Goal: Task Accomplishment & Management: Complete application form

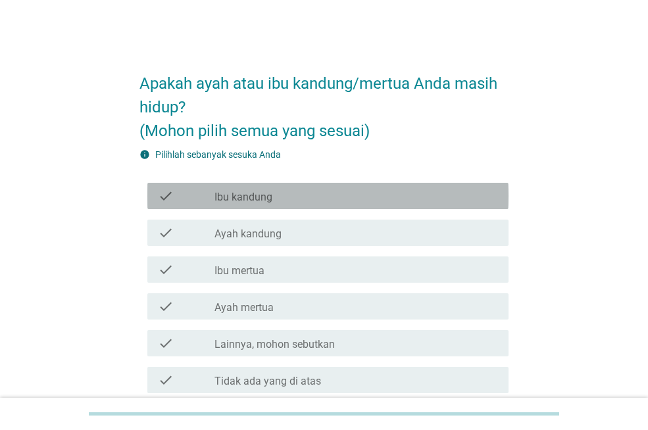
click at [264, 194] on label "Ibu kandung" at bounding box center [243, 197] width 58 height 13
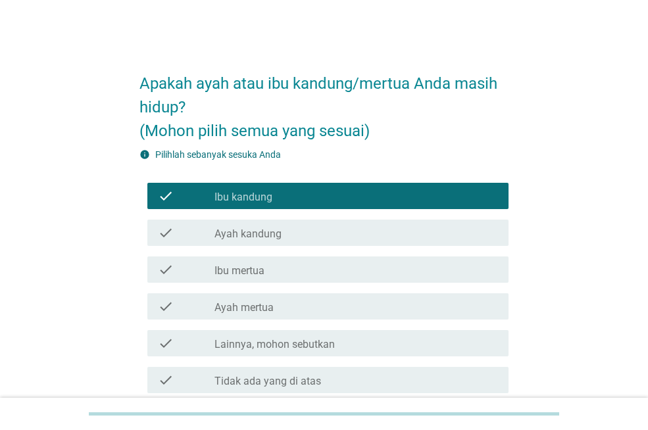
click at [280, 193] on div "check_box Ibu kandung" at bounding box center [355, 196] width 283 height 16
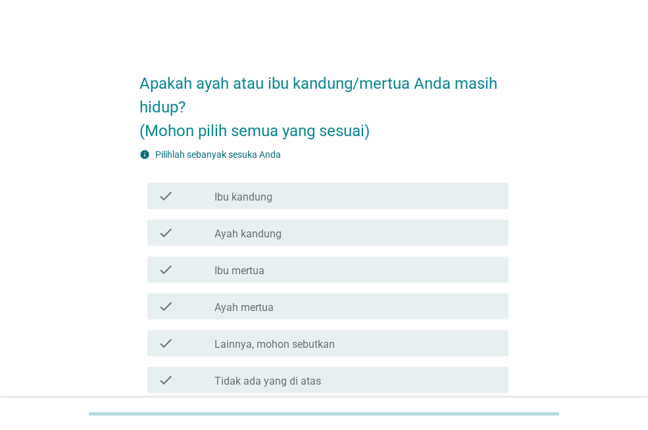
click at [280, 233] on label "Ayah kandung" at bounding box center [247, 233] width 67 height 13
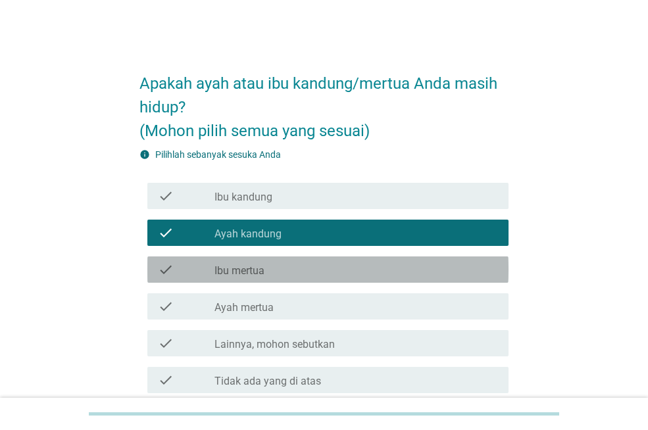
click at [276, 263] on div "check_box_outline_blank Ibu mertua" at bounding box center [355, 270] width 283 height 16
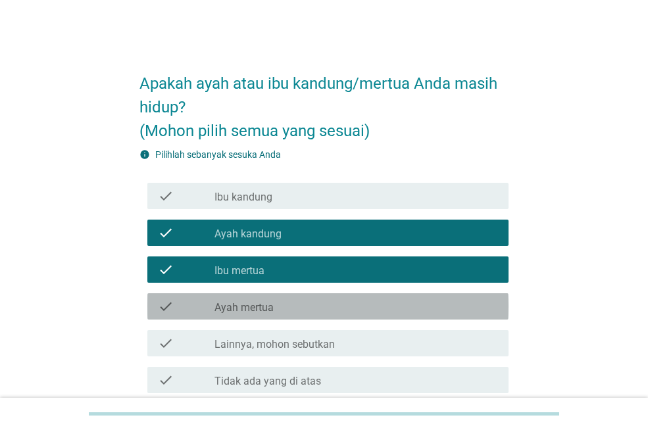
click at [282, 301] on div "check_box_outline_blank Ayah mertua" at bounding box center [355, 306] width 283 height 16
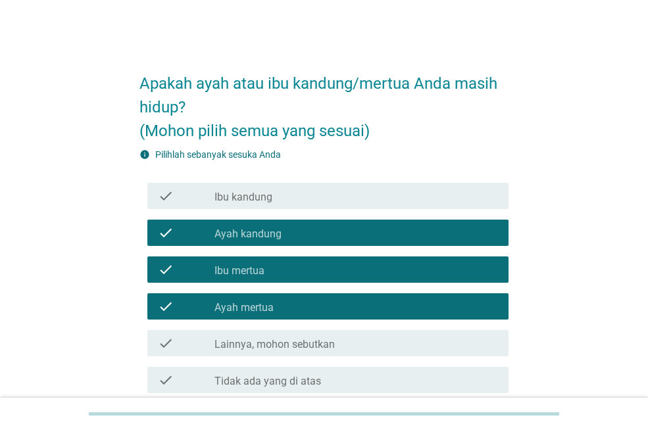
scroll to position [116, 0]
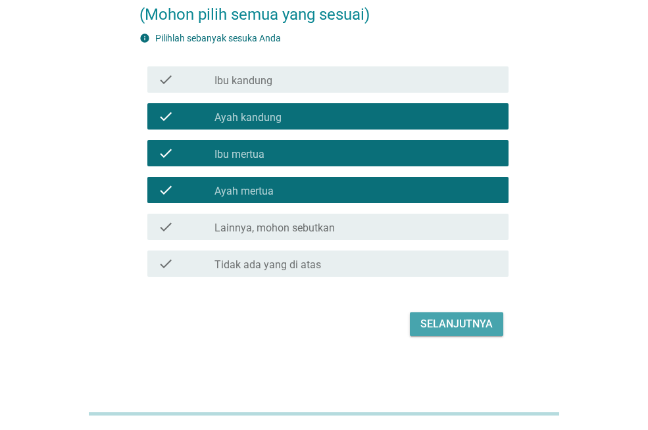
click at [439, 318] on div "Selanjutnya" at bounding box center [456, 324] width 72 height 16
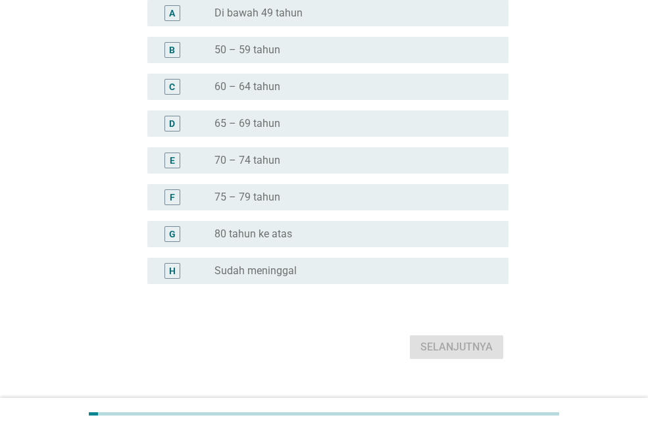
scroll to position [0, 0]
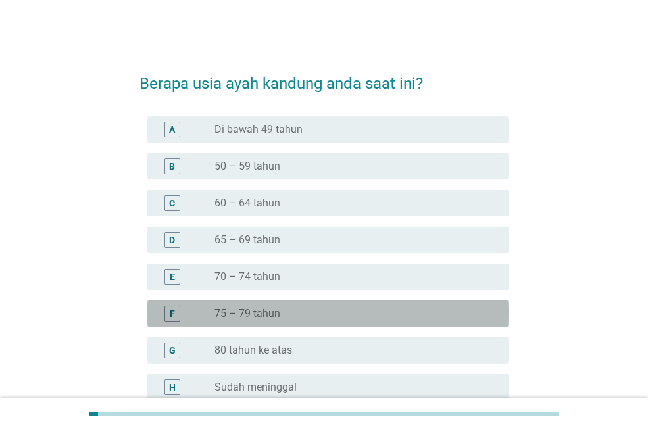
click at [314, 310] on div "radio_button_unchecked 75 – 79 tahun" at bounding box center [350, 313] width 273 height 13
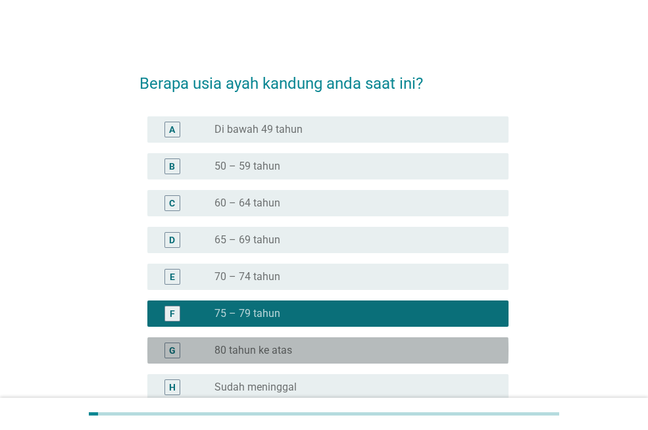
click at [314, 348] on div "radio_button_unchecked 80 tahun ke atas" at bounding box center [350, 350] width 273 height 13
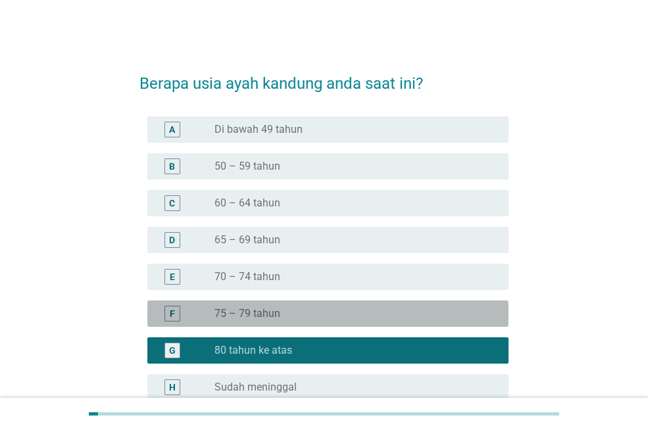
click at [397, 306] on div "radio_button_unchecked 75 – 79 tahun" at bounding box center [355, 314] width 283 height 16
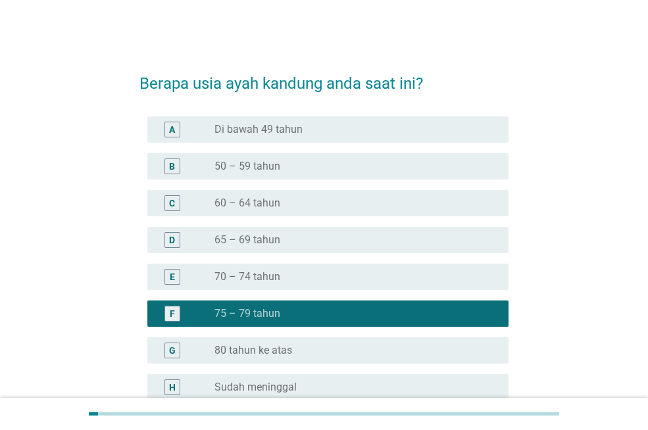
scroll to position [131, 0]
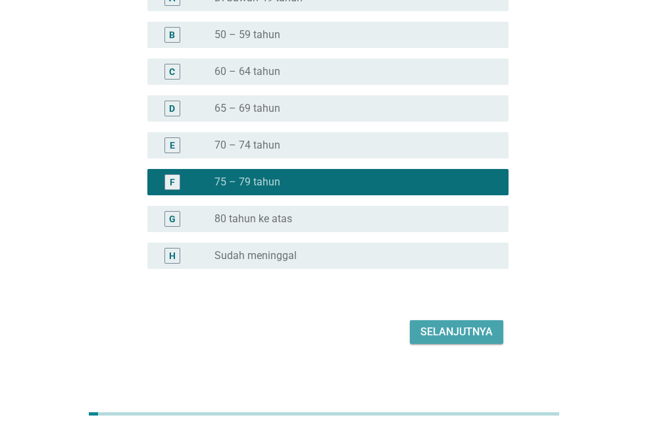
click at [455, 331] on div "Selanjutnya" at bounding box center [456, 332] width 72 height 16
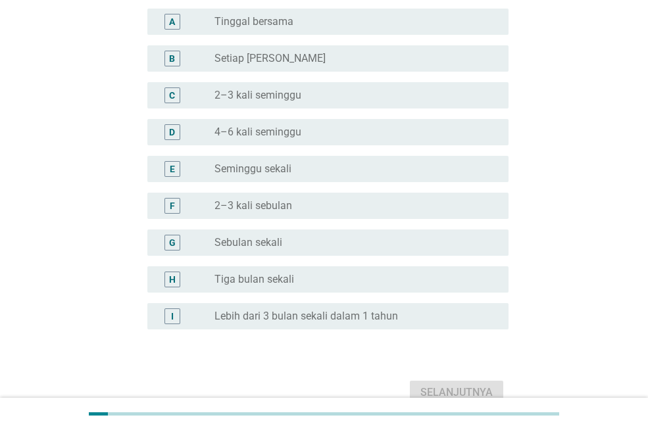
scroll to position [0, 0]
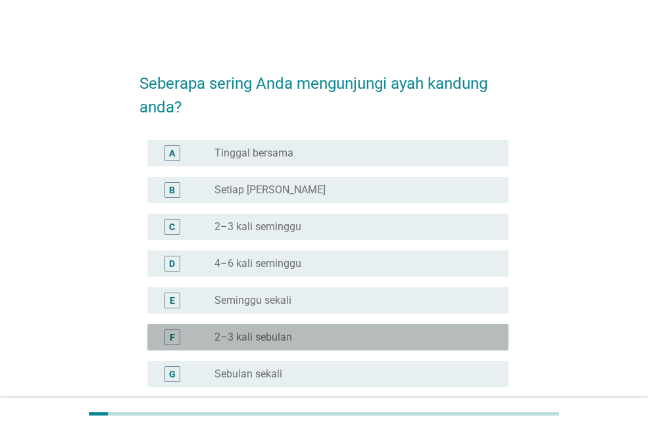
click at [367, 331] on div "radio_button_unchecked 2–3 kali sebulan" at bounding box center [350, 337] width 273 height 13
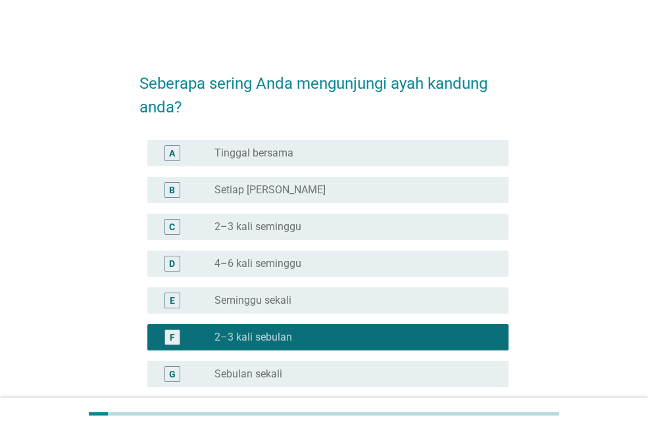
scroll to position [131, 0]
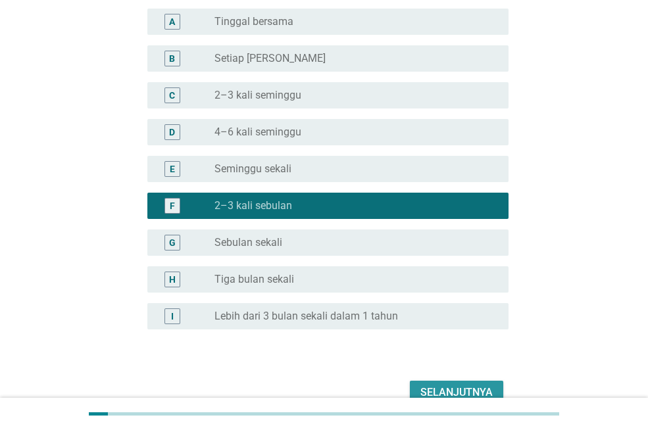
click at [467, 393] on div "Selanjutnya" at bounding box center [456, 393] width 72 height 16
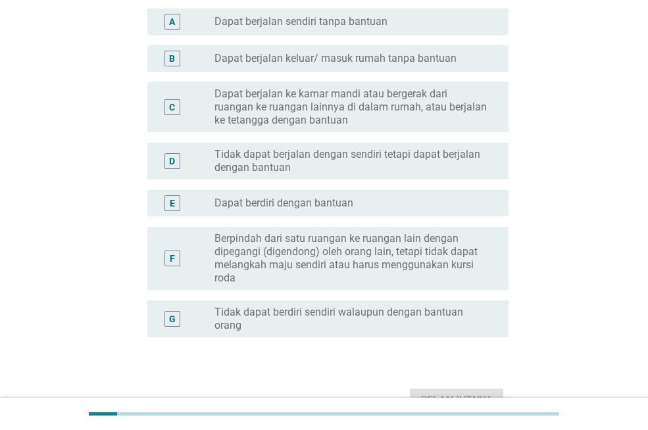
scroll to position [0, 0]
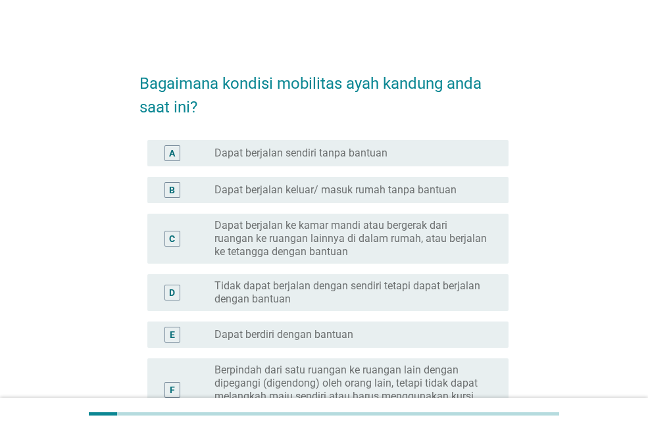
click at [375, 149] on label "Dapat berjalan sendiri tanpa bantuan" at bounding box center [300, 153] width 173 height 13
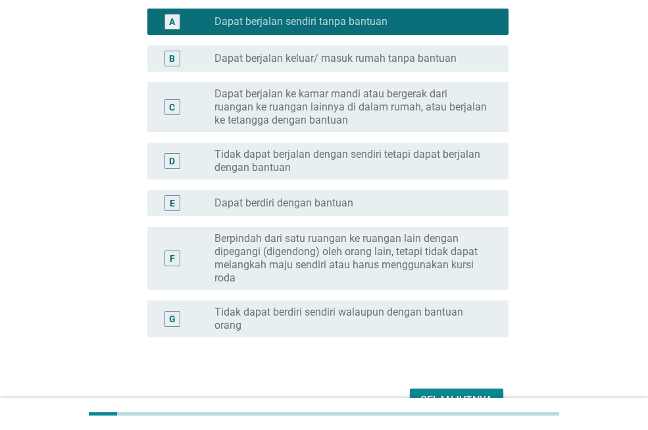
scroll to position [197, 0]
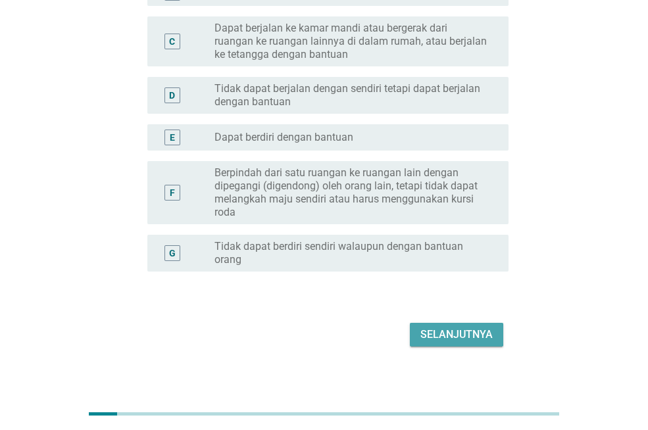
click at [452, 333] on div "Selanjutnya" at bounding box center [456, 335] width 72 height 16
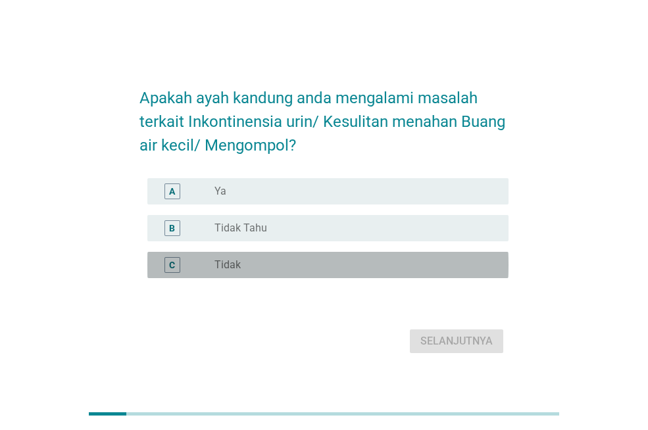
drag, startPoint x: 273, startPoint y: 264, endPoint x: 344, endPoint y: 281, distance: 73.0
click at [274, 264] on div "radio_button_unchecked Tidak" at bounding box center [350, 264] width 273 height 13
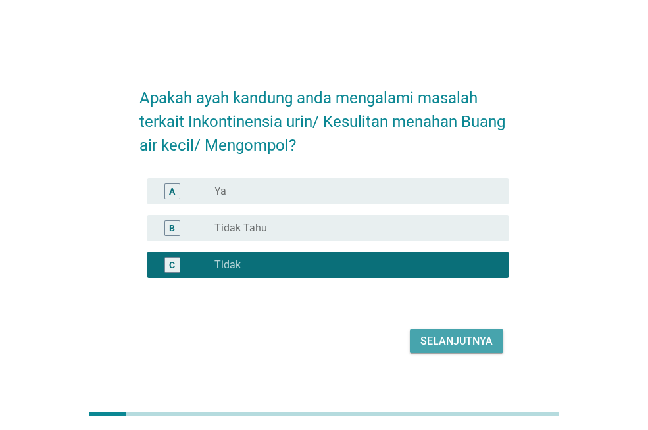
click at [438, 340] on div "Selanjutnya" at bounding box center [456, 341] width 72 height 16
